Goal: Task Accomplishment & Management: Manage account settings

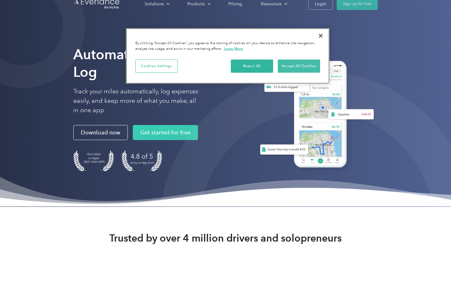
click at [292, 67] on button "Accept All Cookies" at bounding box center [299, 65] width 42 height 13
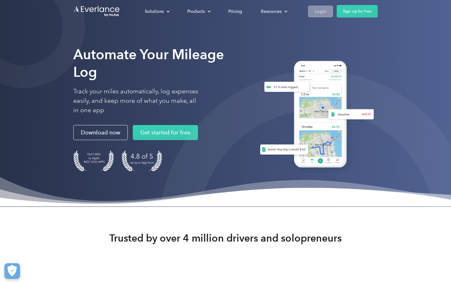
click at [322, 12] on div "Login" at bounding box center [320, 12] width 12 height 8
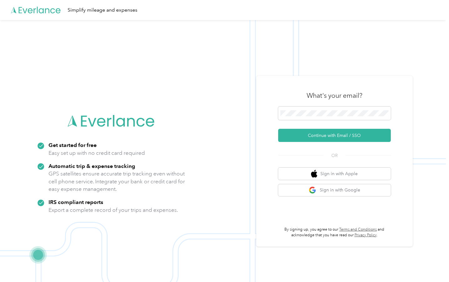
click at [267, 172] on div "What's your email? Continue with Email / SSO OR Sign in with Apple Sign in with…" at bounding box center [334, 161] width 156 height 171
click at [312, 134] on button "Continue with Email / SSO" at bounding box center [334, 135] width 113 height 13
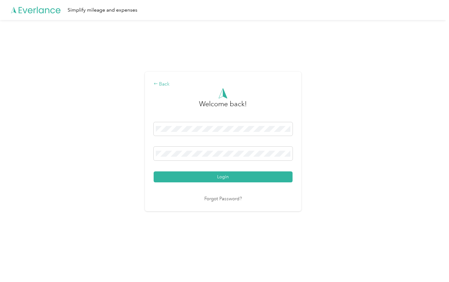
click at [164, 82] on div "Back" at bounding box center [223, 84] width 139 height 8
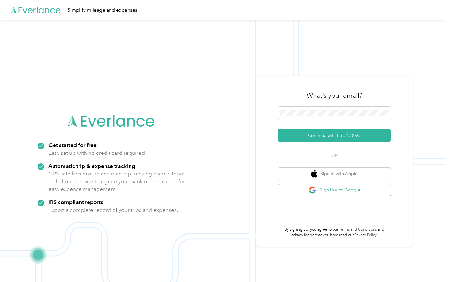
click at [336, 192] on button "Sign in with Google" at bounding box center [334, 190] width 113 height 12
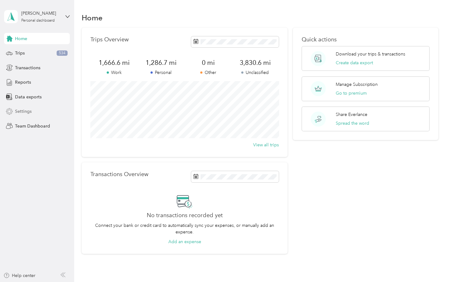
click at [30, 111] on span "Settings" at bounding box center [23, 111] width 17 height 7
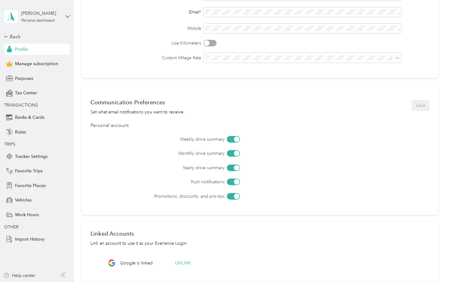
scroll to position [98, 0]
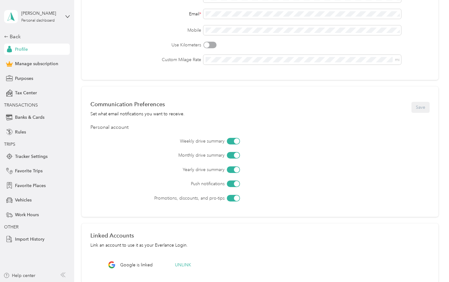
click at [230, 200] on div at bounding box center [233, 198] width 13 height 7
click at [232, 185] on div at bounding box center [233, 183] width 13 height 7
click at [421, 109] on button "Save" at bounding box center [420, 107] width 18 height 11
click at [229, 171] on div at bounding box center [233, 169] width 13 height 7
click at [232, 156] on div at bounding box center [233, 155] width 13 height 7
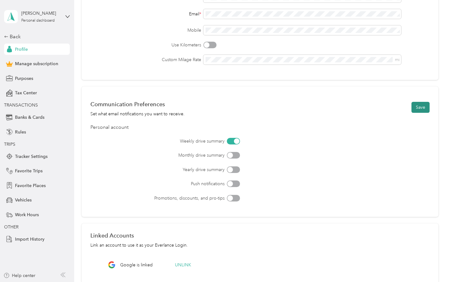
click at [424, 107] on button "Save" at bounding box center [420, 107] width 18 height 11
click at [38, 185] on span "Favorite Places" at bounding box center [30, 185] width 31 height 7
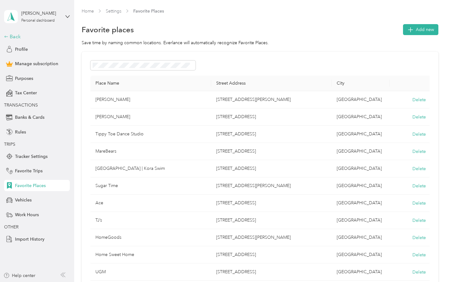
click at [12, 36] on div "Back" at bounding box center [35, 37] width 63 height 8
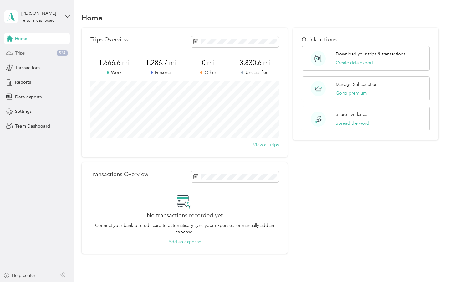
click at [30, 53] on div "Trips 534" at bounding box center [37, 53] width 66 height 11
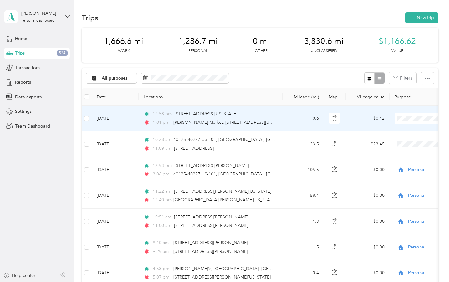
scroll to position [7, 0]
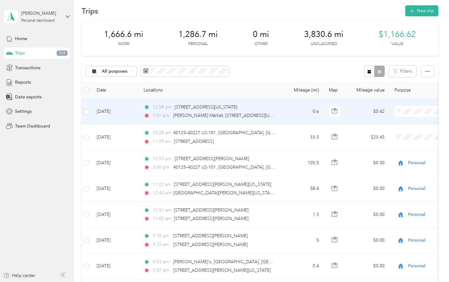
click at [409, 132] on span "Personal" at bounding box center [416, 132] width 58 height 7
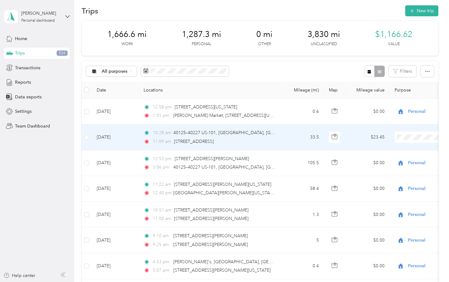
click at [403, 159] on span "Personal" at bounding box center [416, 158] width 58 height 7
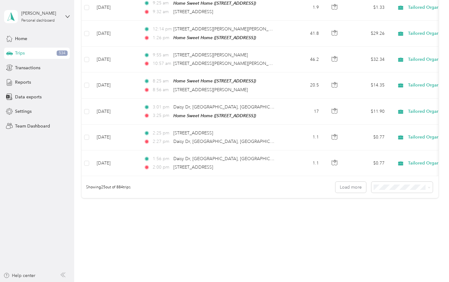
scroll to position [577, 0]
click at [395, 219] on li "100 per load" at bounding box center [403, 217] width 61 height 11
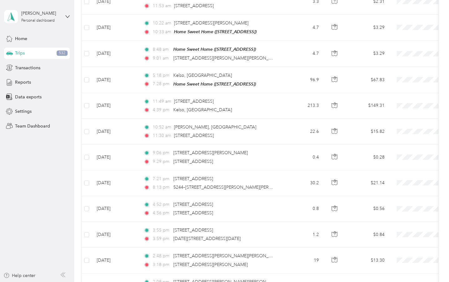
scroll to position [1131, 0]
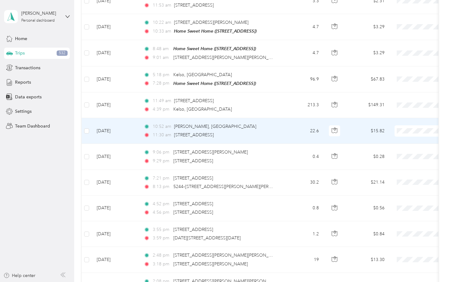
click at [405, 143] on li "Personal" at bounding box center [410, 142] width 78 height 11
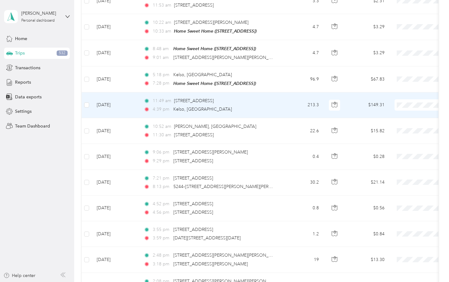
click at [405, 118] on li "Personal" at bounding box center [410, 115] width 78 height 11
click at [407, 117] on span "Personal" at bounding box center [416, 116] width 58 height 7
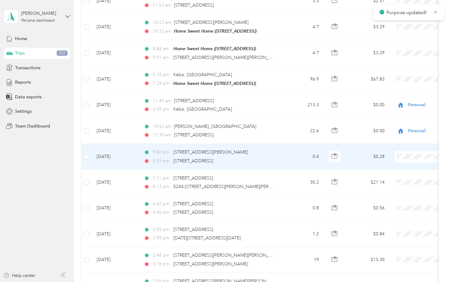
click at [410, 151] on span at bounding box center [434, 156] width 78 height 11
click at [402, 167] on span "Personal" at bounding box center [416, 168] width 58 height 7
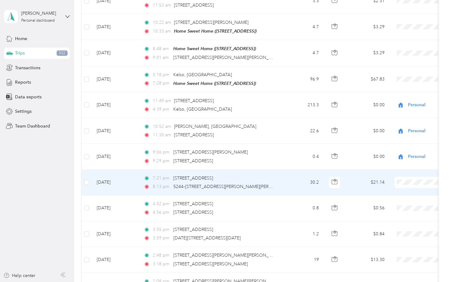
click at [401, 193] on span "Personal" at bounding box center [416, 193] width 58 height 7
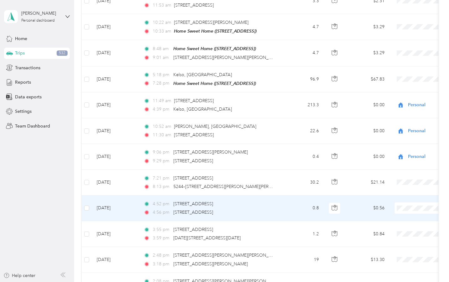
click at [399, 120] on span "Personal" at bounding box center [416, 117] width 58 height 7
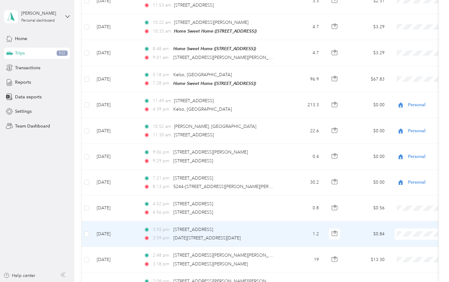
click at [393, 146] on span "Personal" at bounding box center [416, 145] width 58 height 7
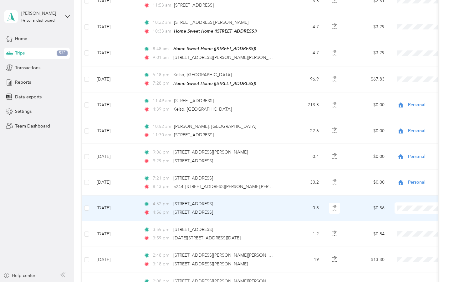
click at [398, 120] on span "Personal" at bounding box center [416, 119] width 58 height 7
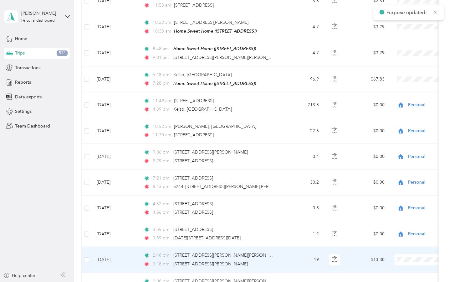
click at [400, 171] on span "Personal" at bounding box center [416, 170] width 58 height 7
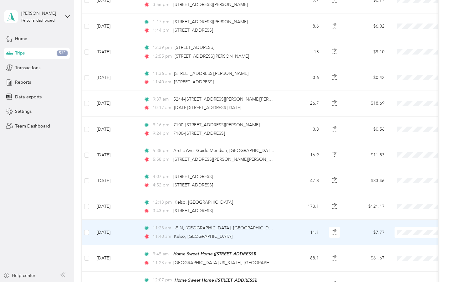
scroll to position [1543, 0]
click at [396, 144] on span "Personal" at bounding box center [416, 144] width 58 height 7
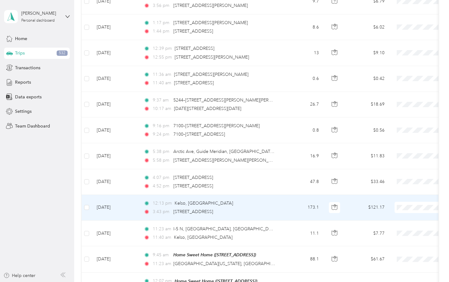
click at [401, 119] on span "Personal" at bounding box center [416, 118] width 58 height 7
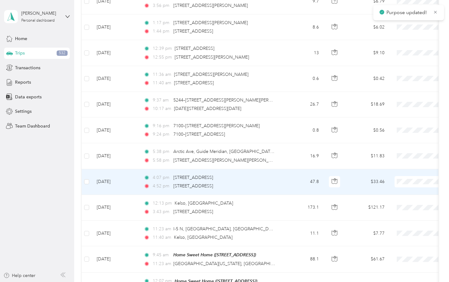
click at [411, 191] on span "Personal" at bounding box center [416, 193] width 58 height 7
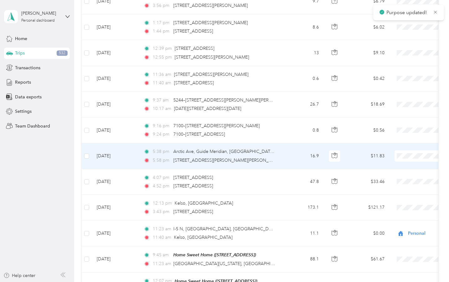
click at [415, 169] on li "Personal" at bounding box center [410, 167] width 78 height 11
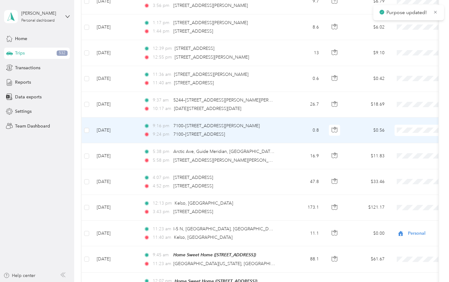
click at [419, 141] on span "Personal" at bounding box center [416, 141] width 58 height 7
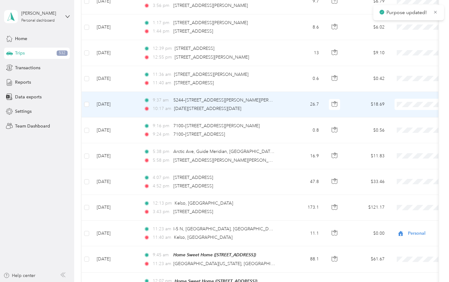
click at [416, 116] on span "Personal" at bounding box center [416, 115] width 58 height 7
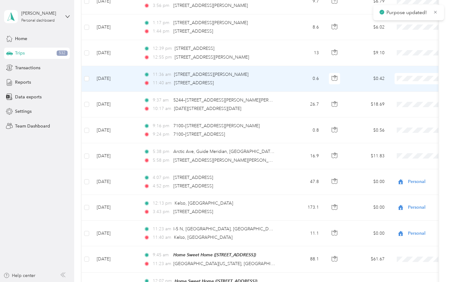
click at [417, 91] on span "Personal" at bounding box center [416, 90] width 58 height 7
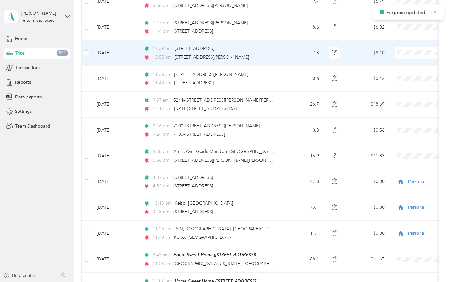
click at [430, 47] on span at bounding box center [434, 52] width 78 height 11
click at [413, 62] on span "Personal" at bounding box center [416, 64] width 58 height 7
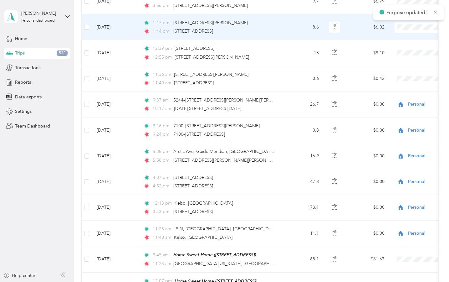
click at [428, 24] on td at bounding box center [434, 27] width 88 height 26
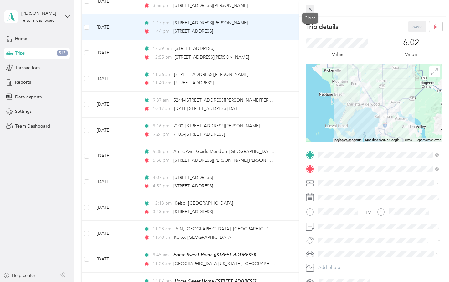
click at [311, 8] on icon at bounding box center [310, 9] width 5 height 5
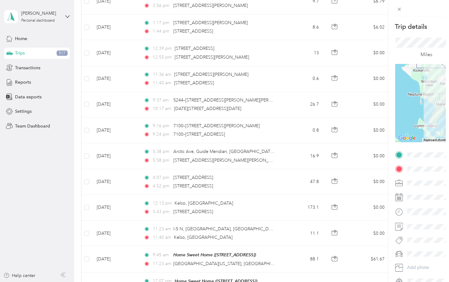
click at [311, 8] on div at bounding box center [224, 141] width 449 height 282
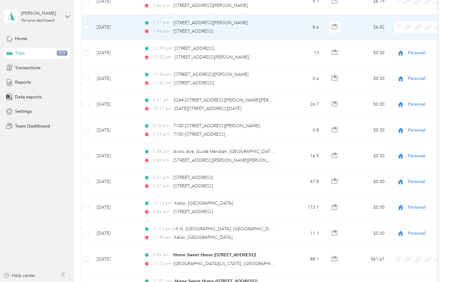
click at [401, 39] on li "Personal" at bounding box center [410, 38] width 78 height 11
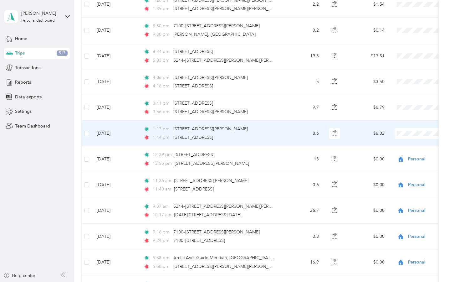
click at [394, 144] on span "Personal" at bounding box center [416, 144] width 58 height 7
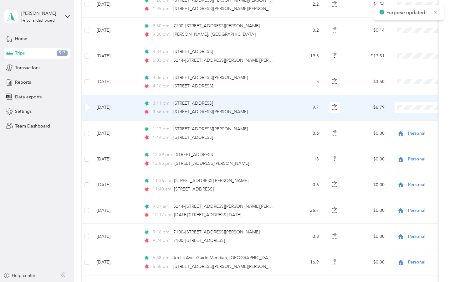
click at [395, 118] on span "Personal" at bounding box center [416, 118] width 58 height 7
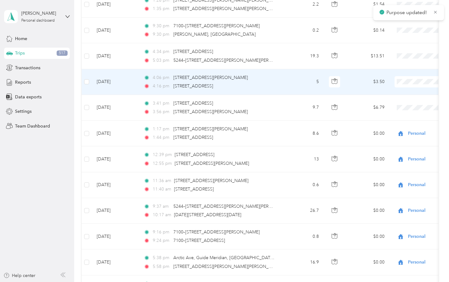
click at [397, 93] on span "Personal" at bounding box center [416, 93] width 58 height 7
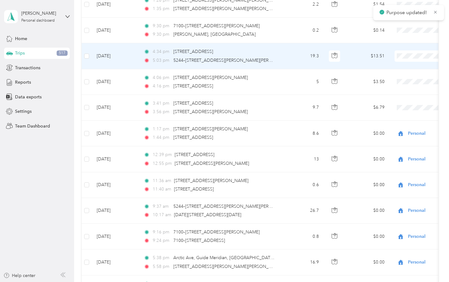
click at [398, 68] on span "Personal" at bounding box center [416, 67] width 58 height 7
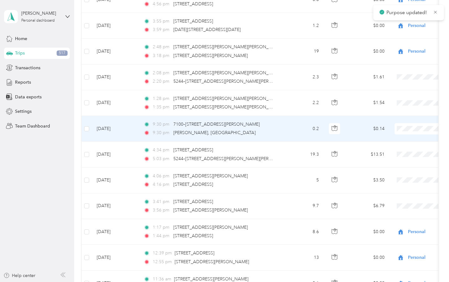
scroll to position [1338, 0]
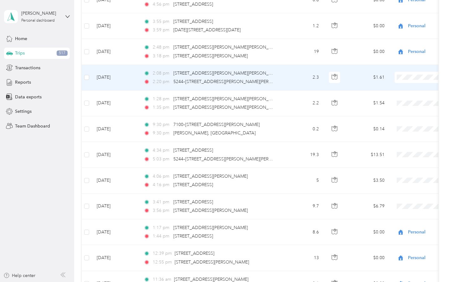
click at [389, 87] on span "Personal" at bounding box center [416, 88] width 58 height 7
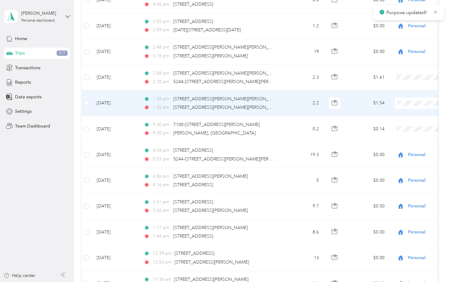
click at [390, 112] on span "Personal" at bounding box center [416, 114] width 58 height 7
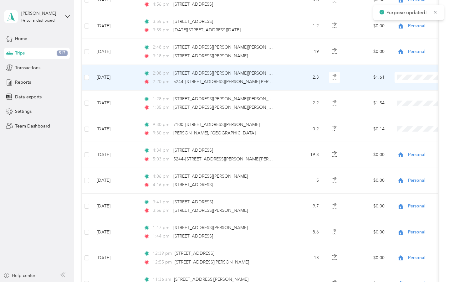
click at [390, 89] on span "Personal" at bounding box center [416, 88] width 58 height 7
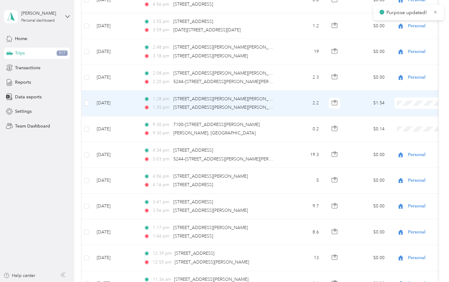
click at [400, 111] on li "Personal" at bounding box center [410, 114] width 78 height 11
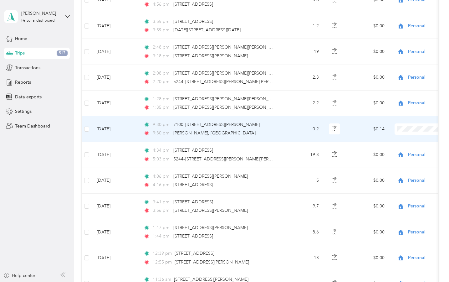
click at [405, 138] on span "Personal" at bounding box center [416, 140] width 58 height 7
click at [417, 125] on span "Personal" at bounding box center [436, 128] width 57 height 7
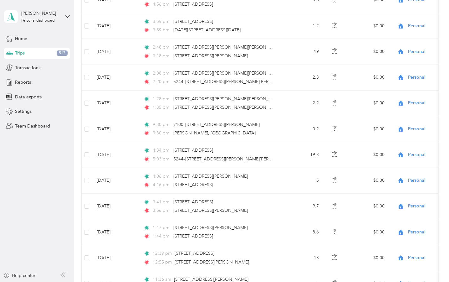
click at [444, 113] on div "Trips New trip 1,666.6 mi Work 1,945.6 mi Personal 0 mi Other 3,171.7 mi Unclas…" at bounding box center [260, 51] width 372 height 2778
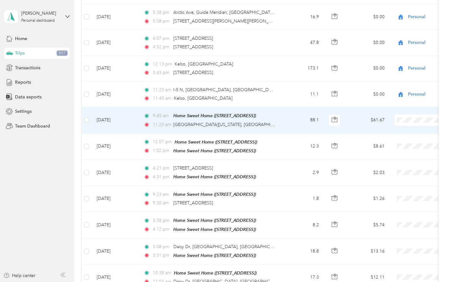
scroll to position [1684, 0]
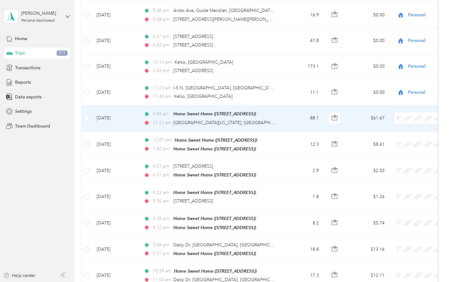
click at [396, 129] on span "Personal" at bounding box center [416, 129] width 58 height 7
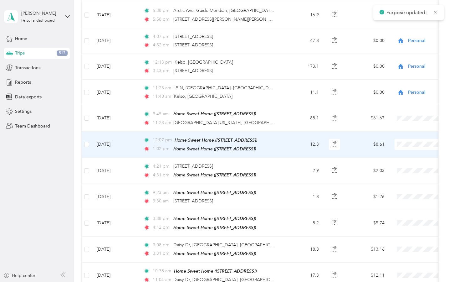
click at [257, 137] on span "Home Sweet Home ([STREET_ADDRESS])" at bounding box center [216, 139] width 83 height 5
click at [395, 155] on span "Personal" at bounding box center [416, 155] width 58 height 7
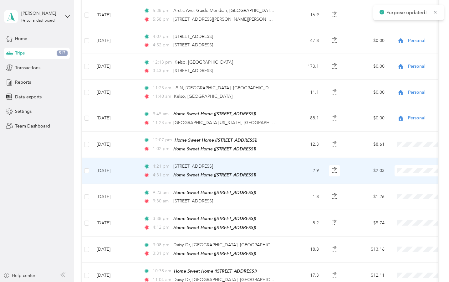
click at [404, 193] on li "Tailored Organizing" at bounding box center [410, 191] width 78 height 11
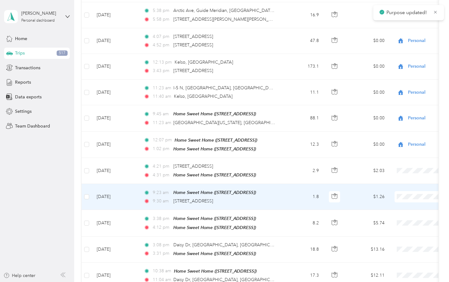
click at [401, 216] on span "Tailored Organizing" at bounding box center [416, 217] width 58 height 7
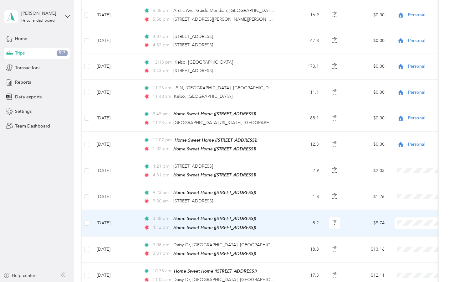
click at [404, 134] on li "Personal" at bounding box center [410, 132] width 78 height 11
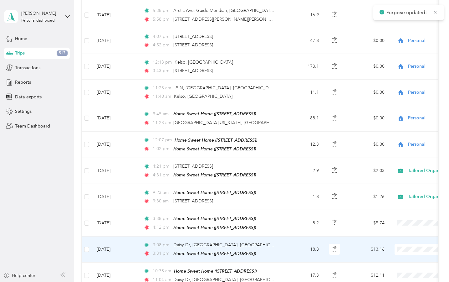
click at [400, 169] on span "Tailored Organizing" at bounding box center [416, 169] width 58 height 7
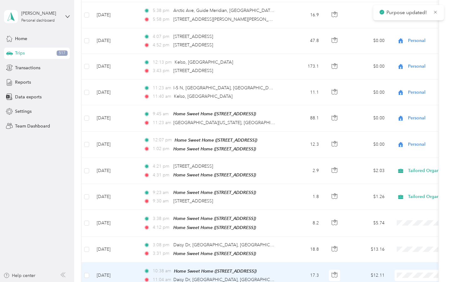
click at [396, 193] on span "Tailored Organizing" at bounding box center [416, 194] width 58 height 7
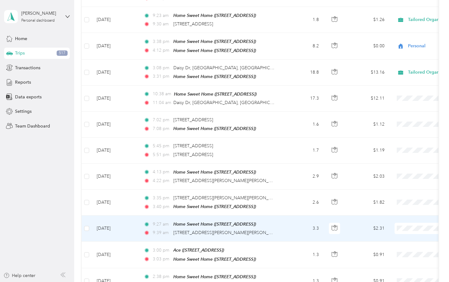
scroll to position [1860, 0]
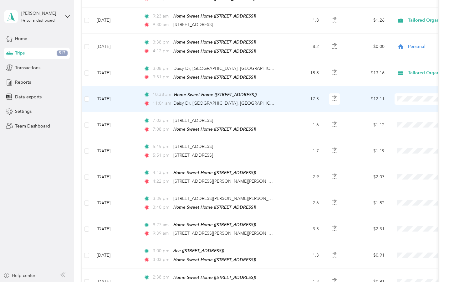
click at [400, 119] on span "Tailored Organizing" at bounding box center [416, 118] width 58 height 7
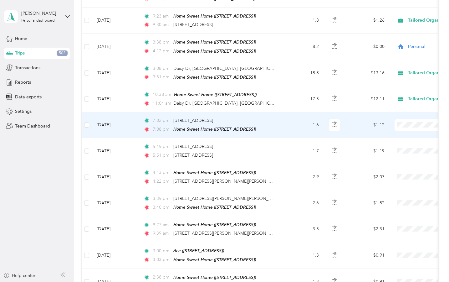
click at [398, 133] on span "Personal" at bounding box center [416, 133] width 58 height 7
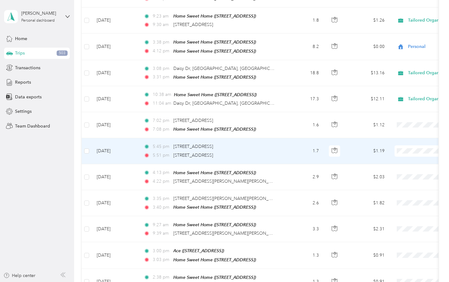
click at [405, 160] on li "Personal" at bounding box center [410, 158] width 78 height 11
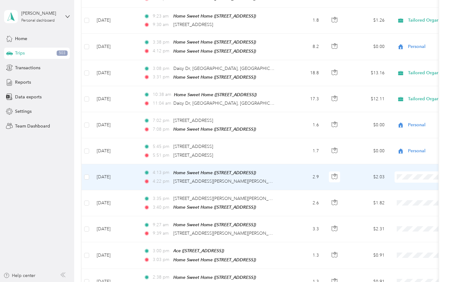
click at [391, 196] on span "Tailored Organizing" at bounding box center [416, 195] width 58 height 7
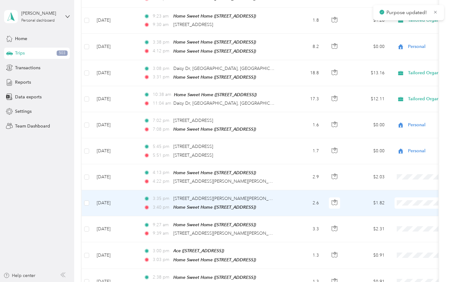
click at [400, 121] on span "Tailored Organizing" at bounding box center [416, 118] width 58 height 7
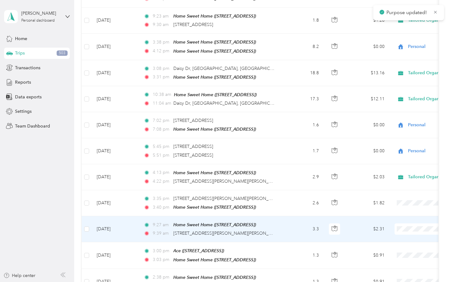
click at [400, 147] on span "Tailored Organizing" at bounding box center [416, 147] width 58 height 7
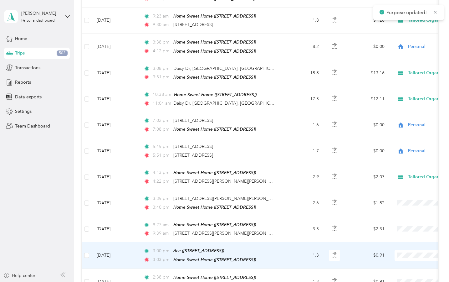
click at [403, 172] on span "Tailored Organizing" at bounding box center [416, 171] width 58 height 7
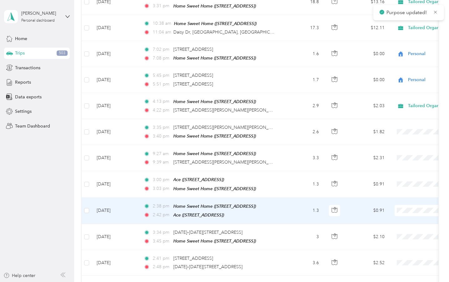
scroll to position [1938, 0]
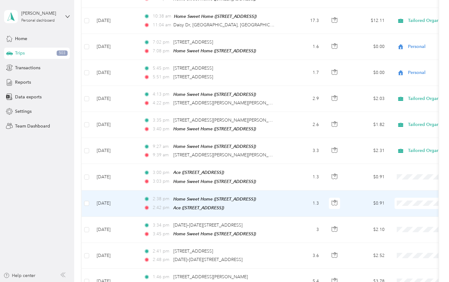
click at [402, 221] on li "Tailored Organizing" at bounding box center [410, 220] width 78 height 11
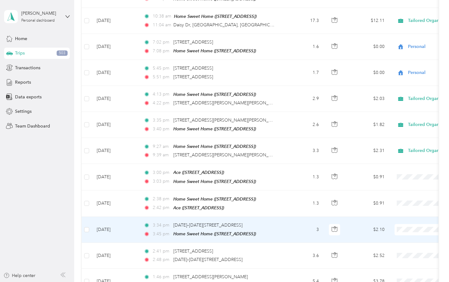
click at [405, 147] on li "Tailored Organizing" at bounding box center [410, 145] width 78 height 11
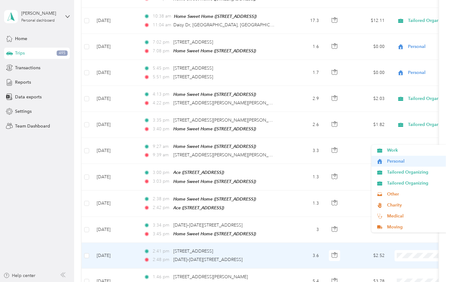
click at [394, 164] on ol "Work Personal Tailored Organizing Tailored Organizing Other Charity Medical Mov…" at bounding box center [410, 189] width 78 height 88
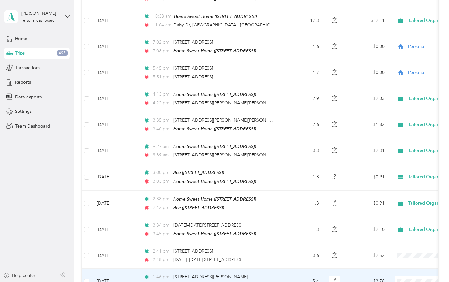
click at [393, 186] on span "Personal" at bounding box center [416, 186] width 58 height 7
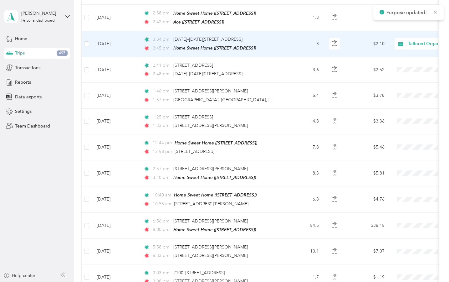
scroll to position [2124, 0]
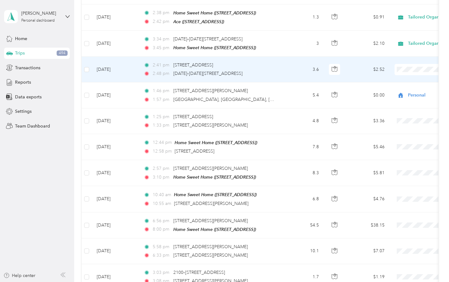
click at [403, 76] on li "Personal" at bounding box center [410, 75] width 78 height 11
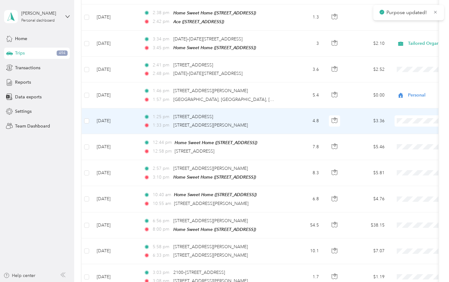
click at [402, 128] on li "Personal" at bounding box center [410, 123] width 78 height 11
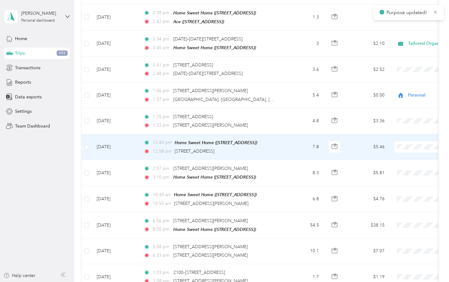
click at [408, 151] on span "Personal" at bounding box center [416, 152] width 58 height 7
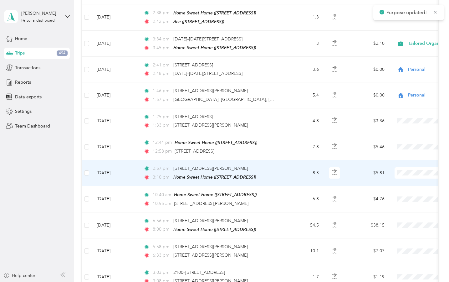
click at [408, 177] on span "Personal" at bounding box center [416, 178] width 58 height 7
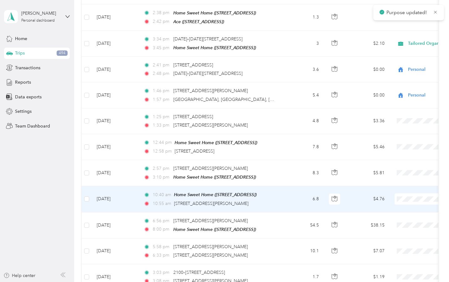
click at [409, 204] on li "Personal" at bounding box center [410, 201] width 78 height 11
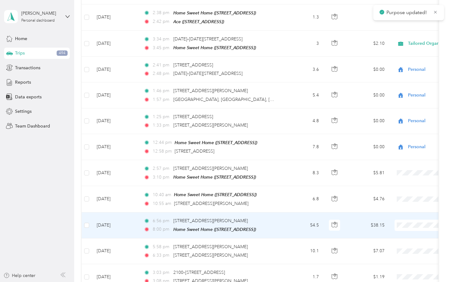
click at [400, 130] on li "Personal" at bounding box center [410, 126] width 78 height 11
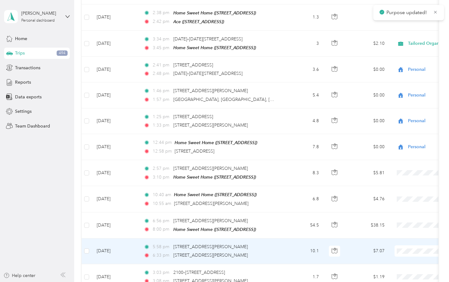
click at [404, 155] on span "Personal" at bounding box center [416, 155] width 58 height 7
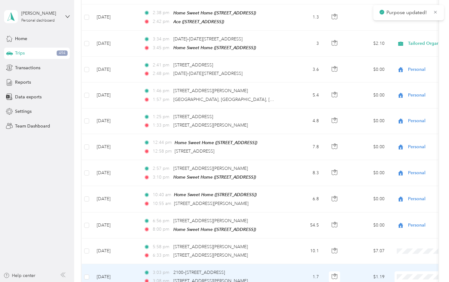
click at [397, 181] on span "Personal" at bounding box center [416, 181] width 58 height 7
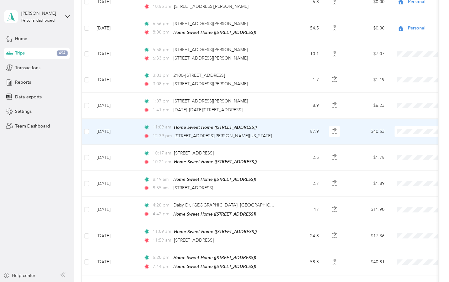
scroll to position [2320, 0]
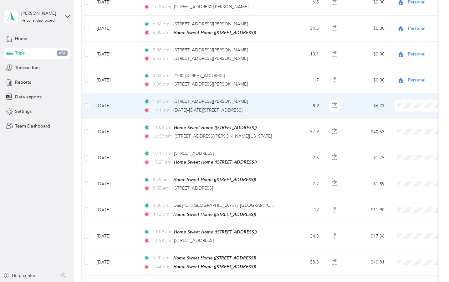
click at [396, 110] on span "Personal" at bounding box center [416, 110] width 58 height 7
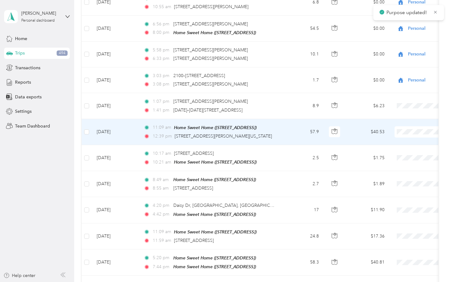
click at [406, 135] on span "Personal" at bounding box center [416, 134] width 58 height 7
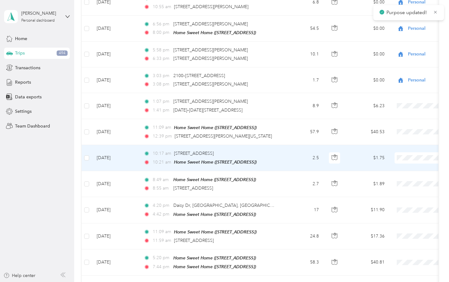
click at [403, 163] on li "Personal" at bounding box center [410, 161] width 78 height 11
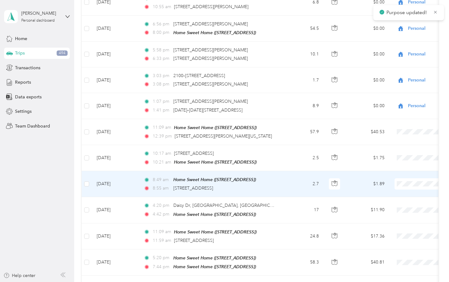
click at [407, 186] on span "Personal" at bounding box center [416, 187] width 58 height 7
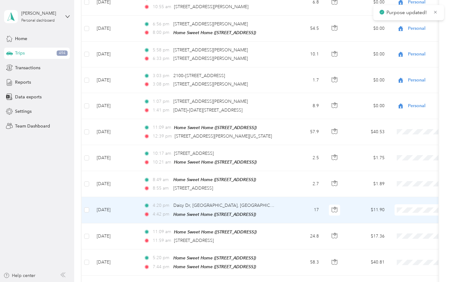
click at [400, 122] on span "Tailored Organizing" at bounding box center [416, 121] width 58 height 7
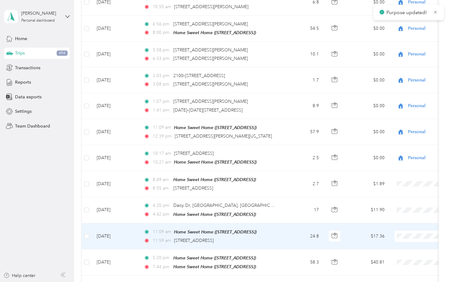
click at [399, 150] on span "Tailored Organizing" at bounding box center [416, 149] width 58 height 7
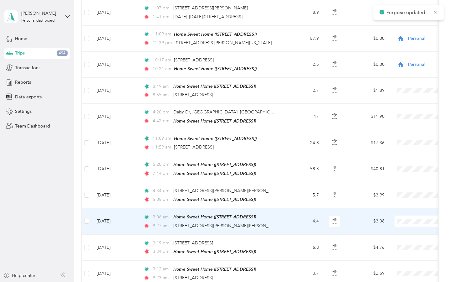
scroll to position [2416, 0]
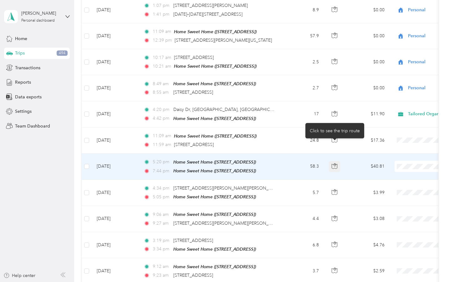
click at [333, 163] on icon "button" at bounding box center [335, 166] width 6 height 6
click at [407, 179] on span "Tailored Organizing" at bounding box center [416, 178] width 58 height 7
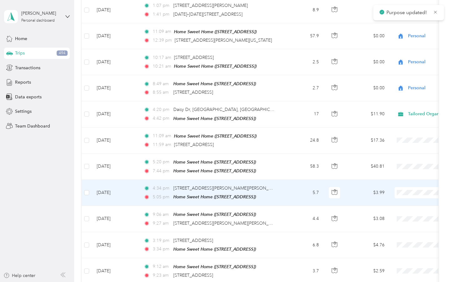
click at [404, 205] on span "Tailored Organizing" at bounding box center [416, 205] width 58 height 7
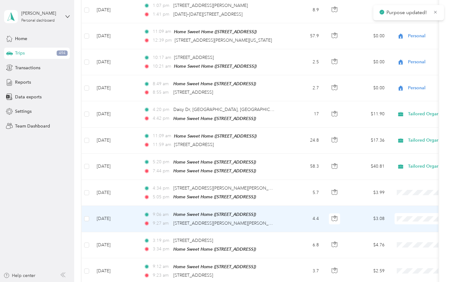
click at [401, 133] on ol "Work Personal Tailored Organizing Tailored Organizing Other Charity Medical Mov…" at bounding box center [410, 146] width 78 height 88
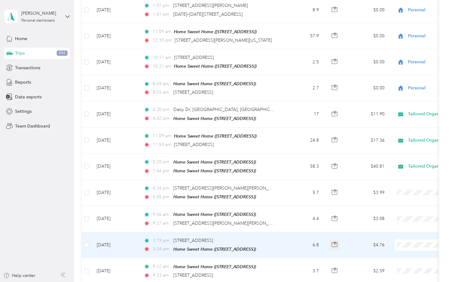
click at [337, 241] on icon "button" at bounding box center [335, 244] width 6 height 6
click at [405, 158] on li "Tailored Organizing" at bounding box center [410, 156] width 78 height 11
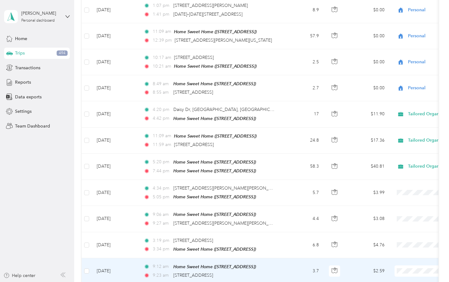
click at [399, 182] on span "Tailored Organizing" at bounding box center [416, 182] width 58 height 7
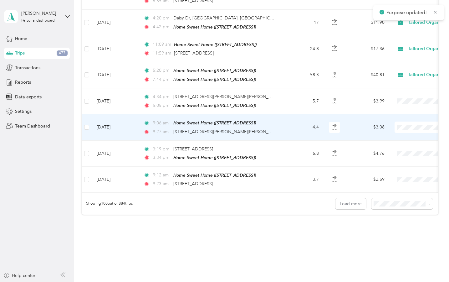
scroll to position [2507, 0]
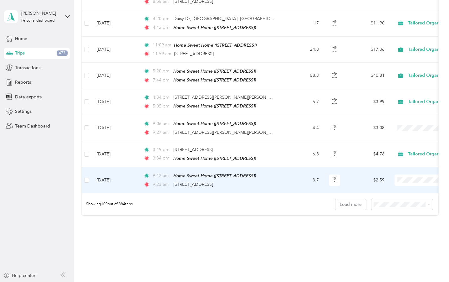
click at [407, 193] on li "Tailored Organizing" at bounding box center [410, 191] width 78 height 11
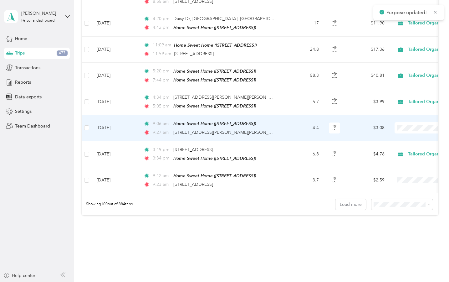
click at [403, 141] on span "Tailored Organizing" at bounding box center [416, 140] width 58 height 7
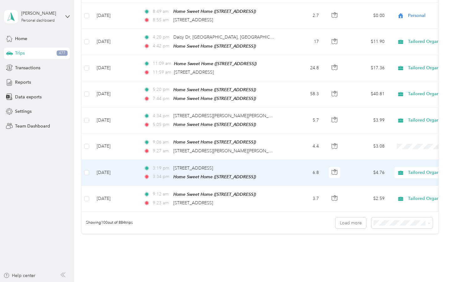
scroll to position [2488, 0]
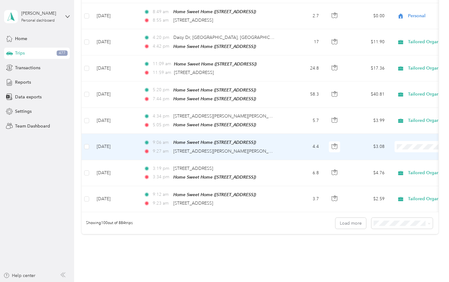
click at [421, 141] on span at bounding box center [434, 146] width 78 height 11
click at [402, 158] on span "Tailored Organizing" at bounding box center [416, 157] width 58 height 7
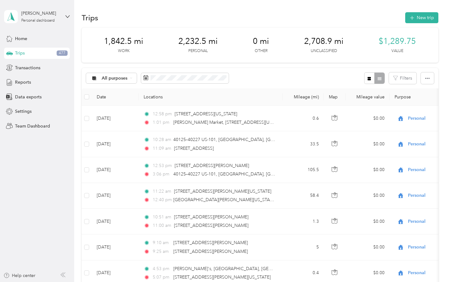
scroll to position [0, 0]
click at [34, 20] on div "Personal dashboard" at bounding box center [37, 21] width 33 height 4
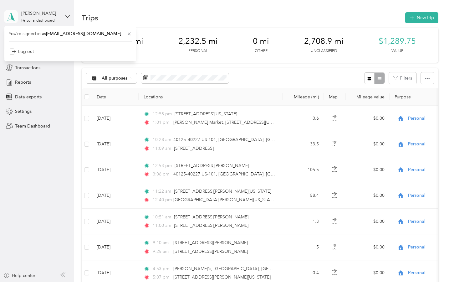
click at [15, 16] on icon at bounding box center [10, 16] width 9 height 9
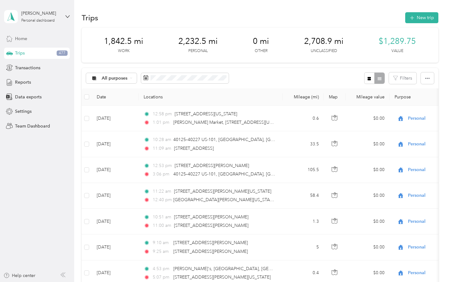
click at [22, 40] on span "Home" at bounding box center [21, 38] width 12 height 7
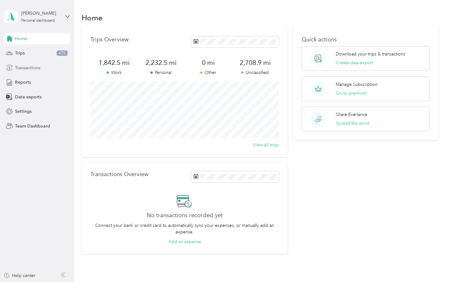
click at [30, 67] on span "Transactions" at bounding box center [27, 67] width 25 height 7
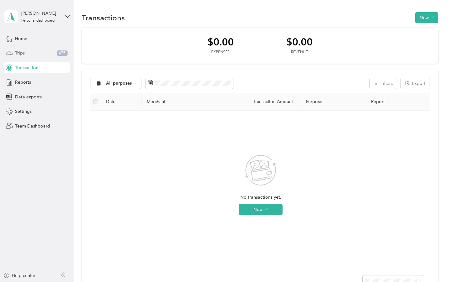
click at [24, 53] on span "Trips" at bounding box center [20, 53] width 10 height 7
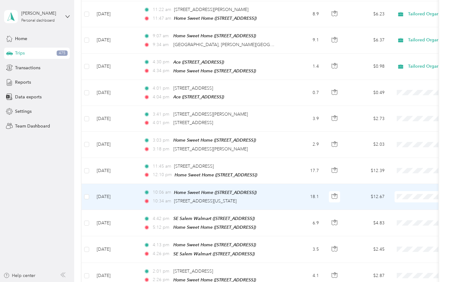
scroll to position [828, 0]
